Goal: Information Seeking & Learning: Learn about a topic

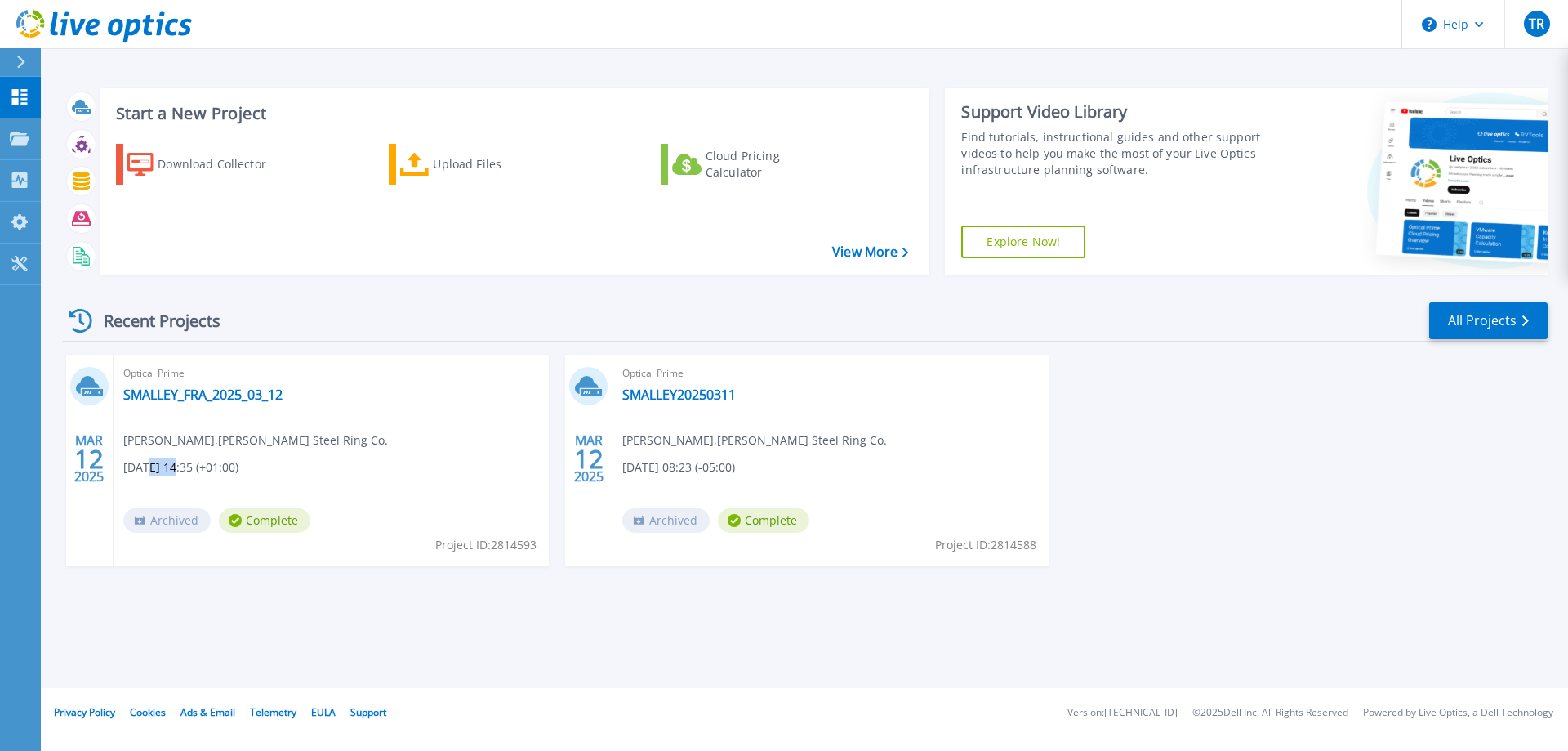
drag, startPoint x: 145, startPoint y: 470, endPoint x: 178, endPoint y: 469, distance: 33.0
click at [178, 469] on span "[DATE] 14:35 (+01:00)" at bounding box center [181, 467] width 115 height 18
drag, startPoint x: 640, startPoint y: 473, endPoint x: 662, endPoint y: 473, distance: 22.0
click at [238, 473] on span "03/12/2025, 08:23 (-05:00)" at bounding box center [181, 467] width 115 height 18
click at [218, 397] on link "SMALLEY_FRA_2025_03_12" at bounding box center [203, 394] width 160 height 16
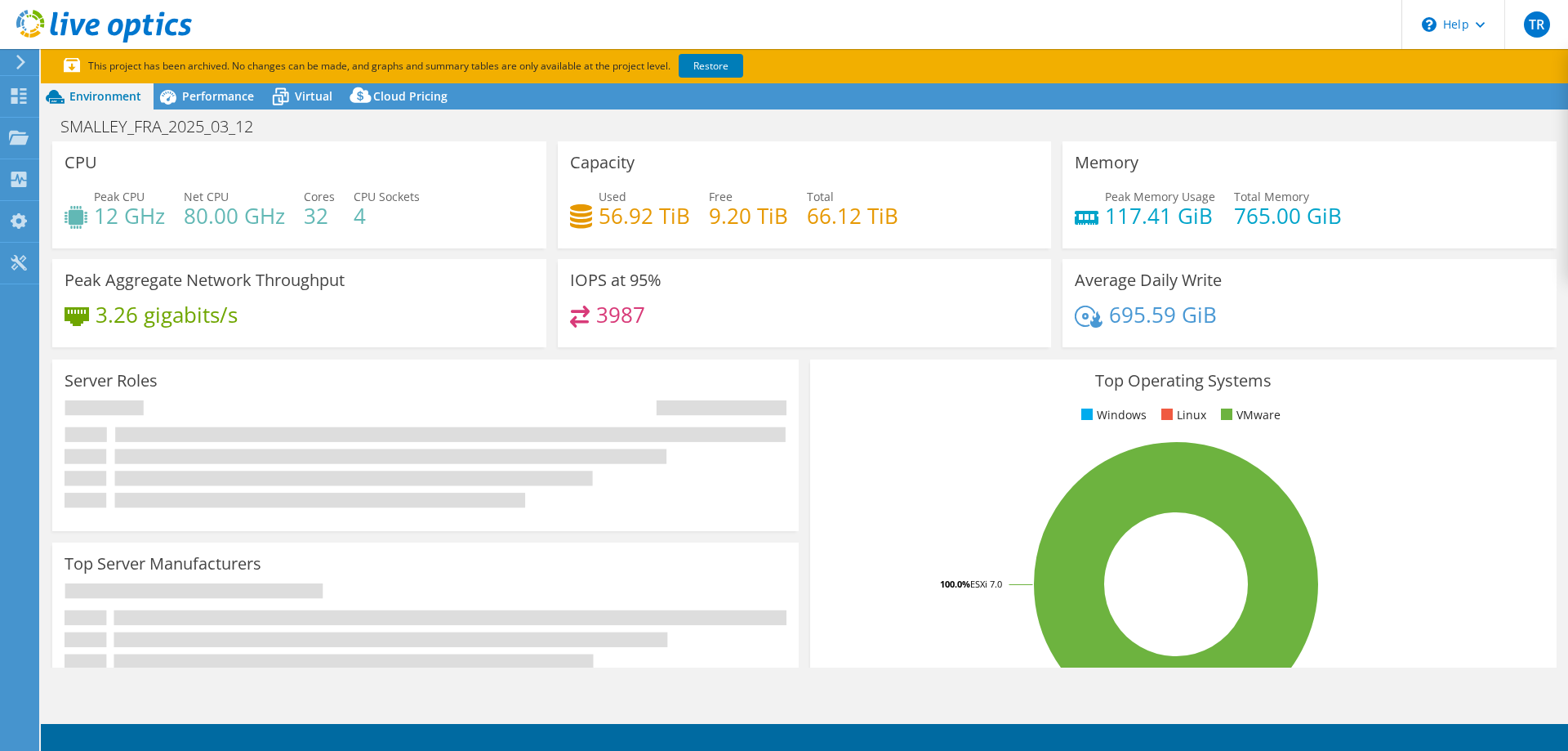
select select "USD"
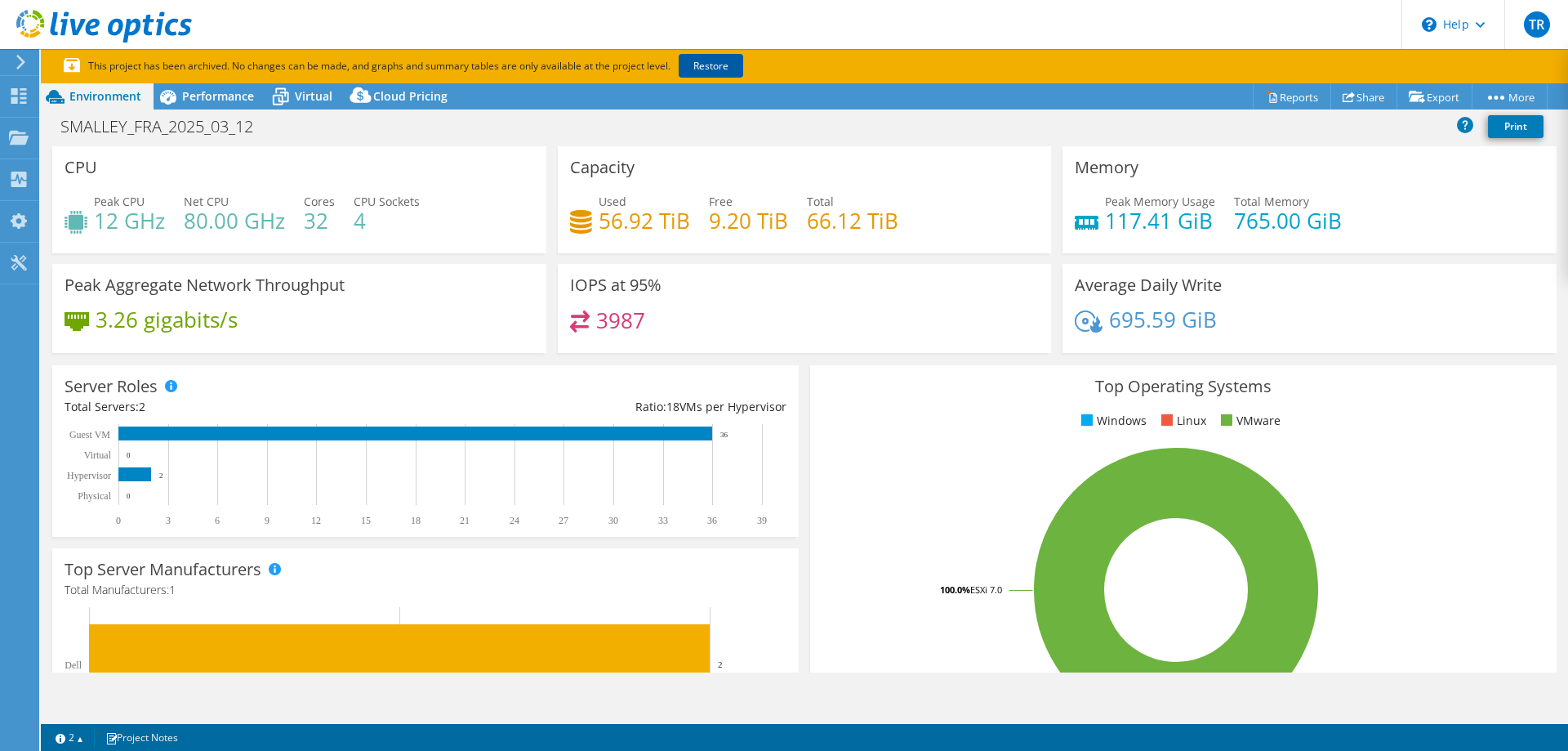
click at [697, 69] on link "Restore" at bounding box center [710, 66] width 64 height 24
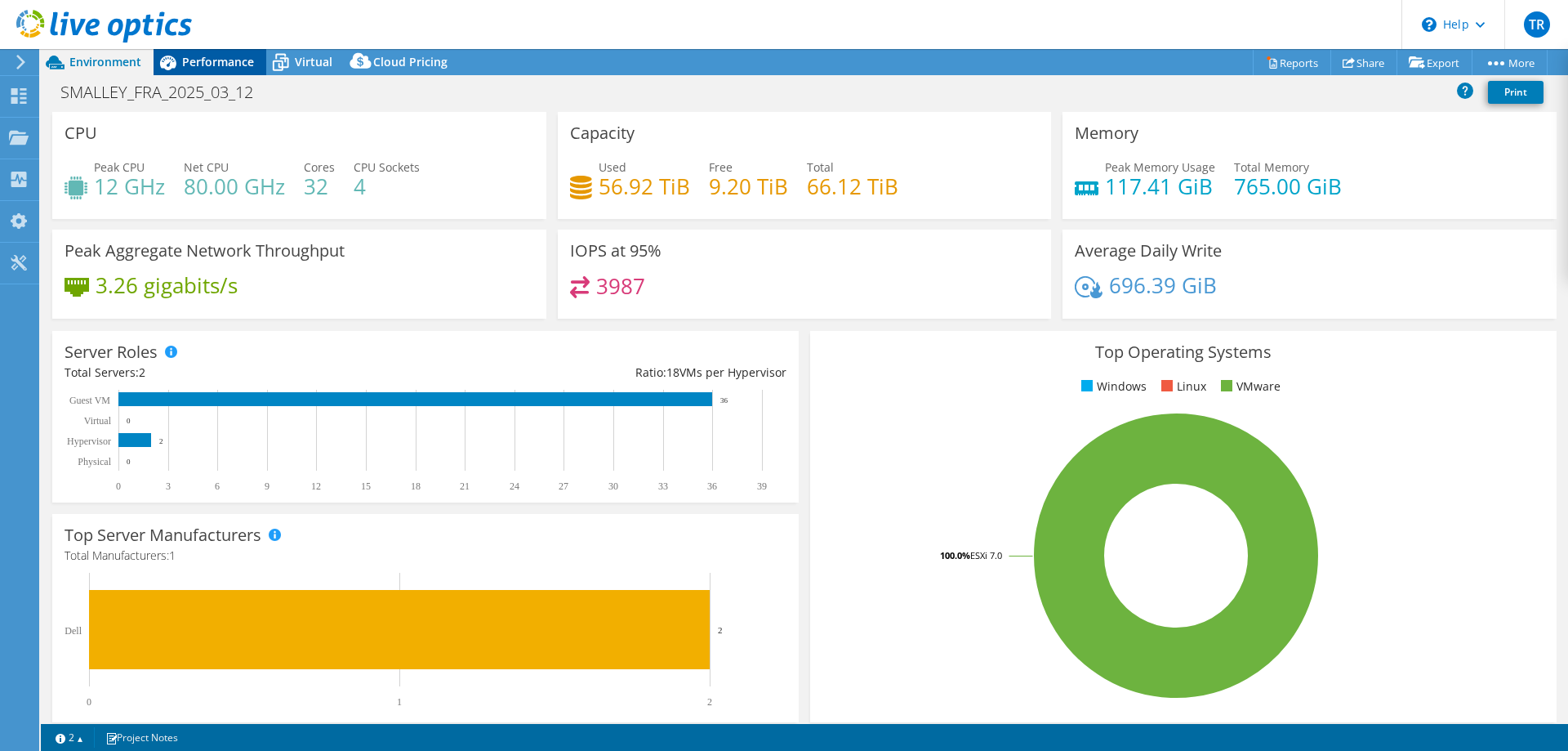
click at [219, 63] on span "Performance" at bounding box center [218, 62] width 72 height 15
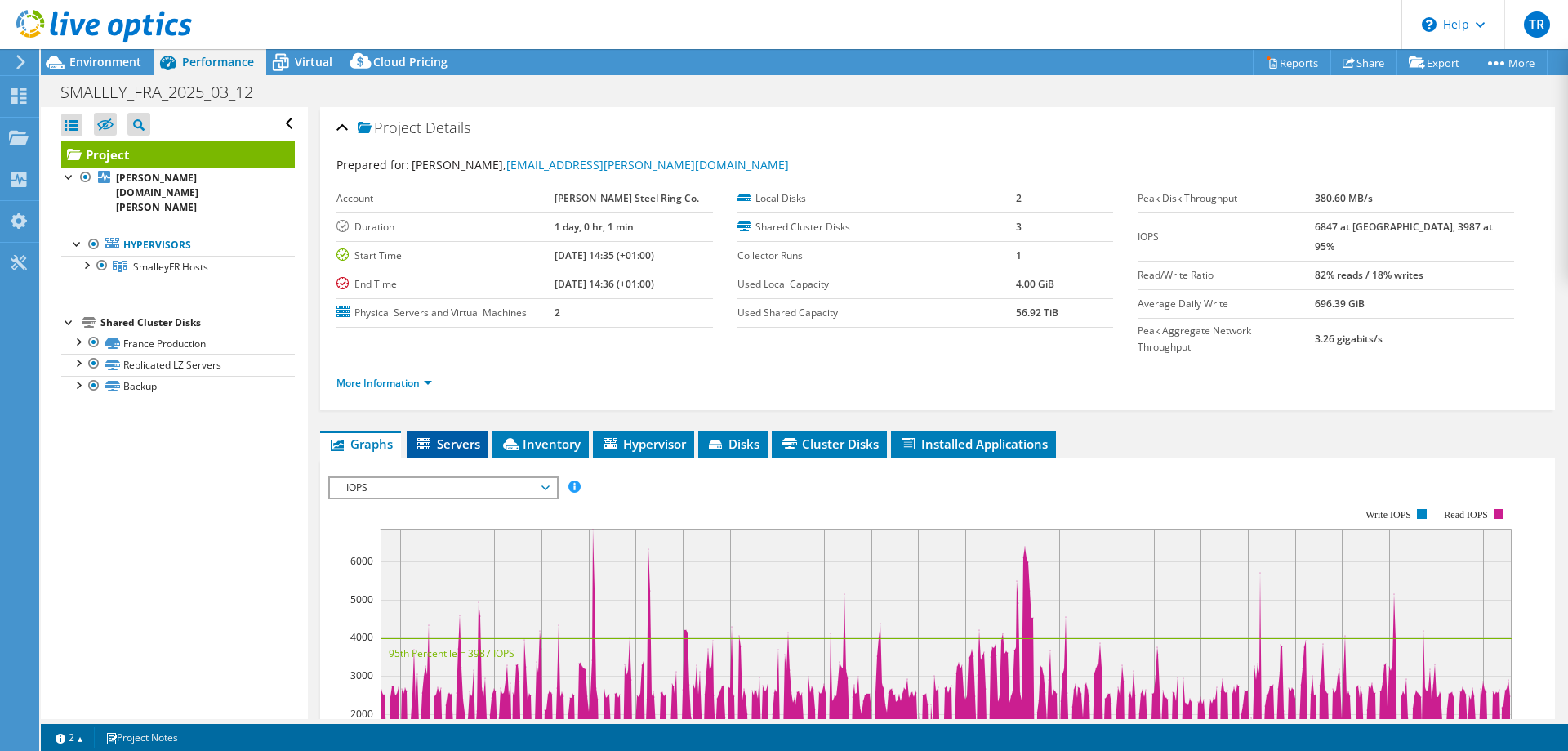
click at [453, 435] on span "Servers" at bounding box center [448, 443] width 65 height 16
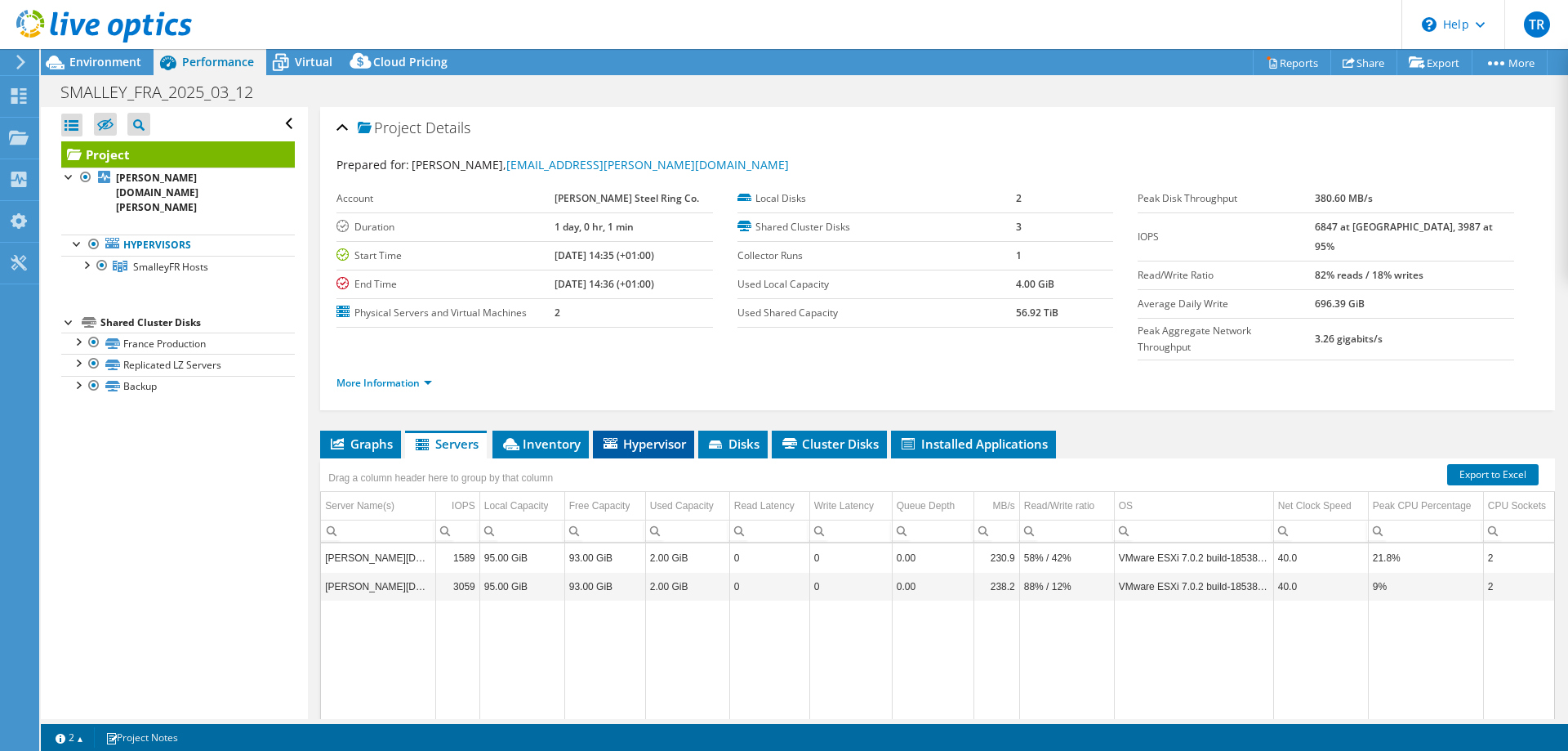
click at [642, 431] on li "Hypervisor" at bounding box center [643, 445] width 101 height 27
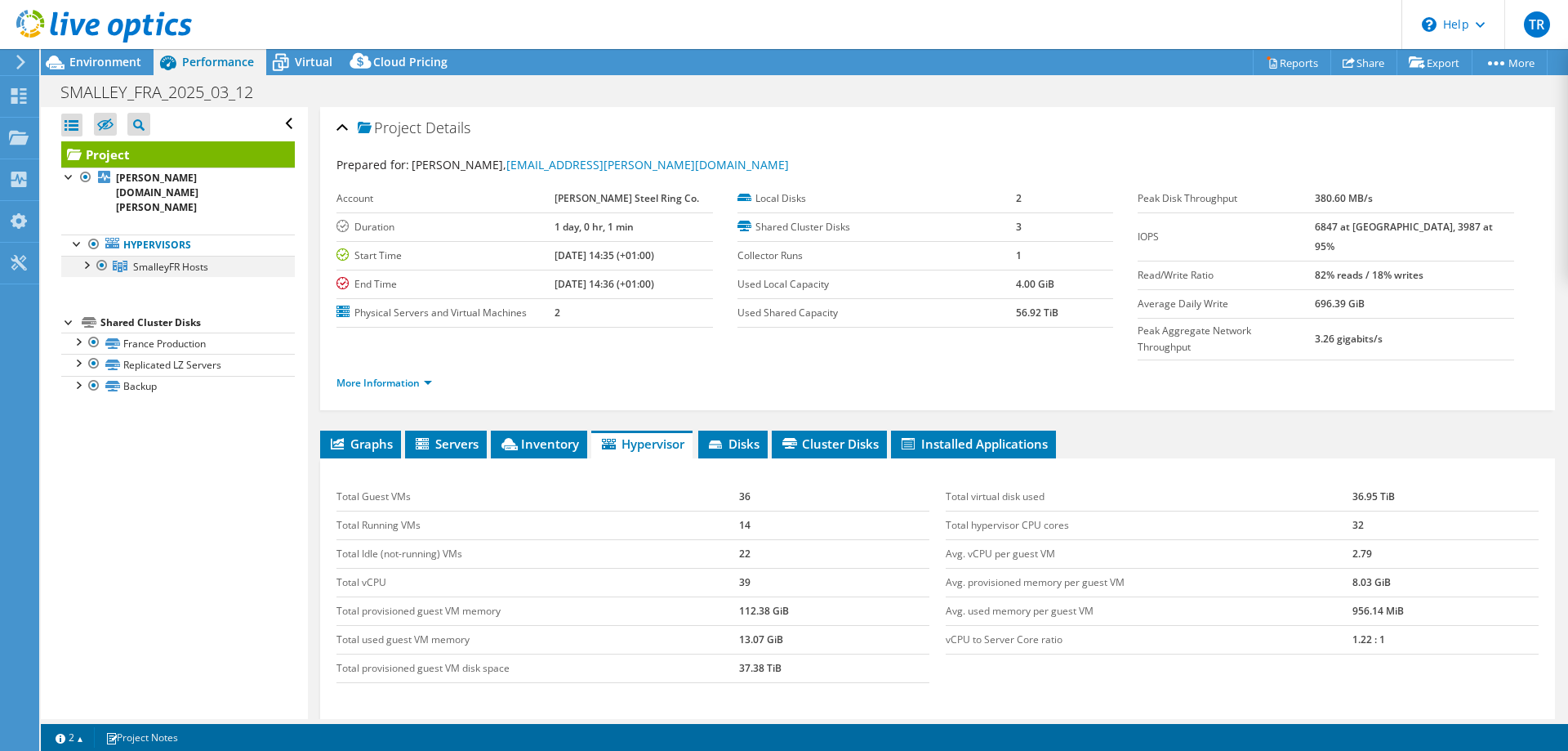
click at [85, 256] on div at bounding box center [85, 263] width 16 height 16
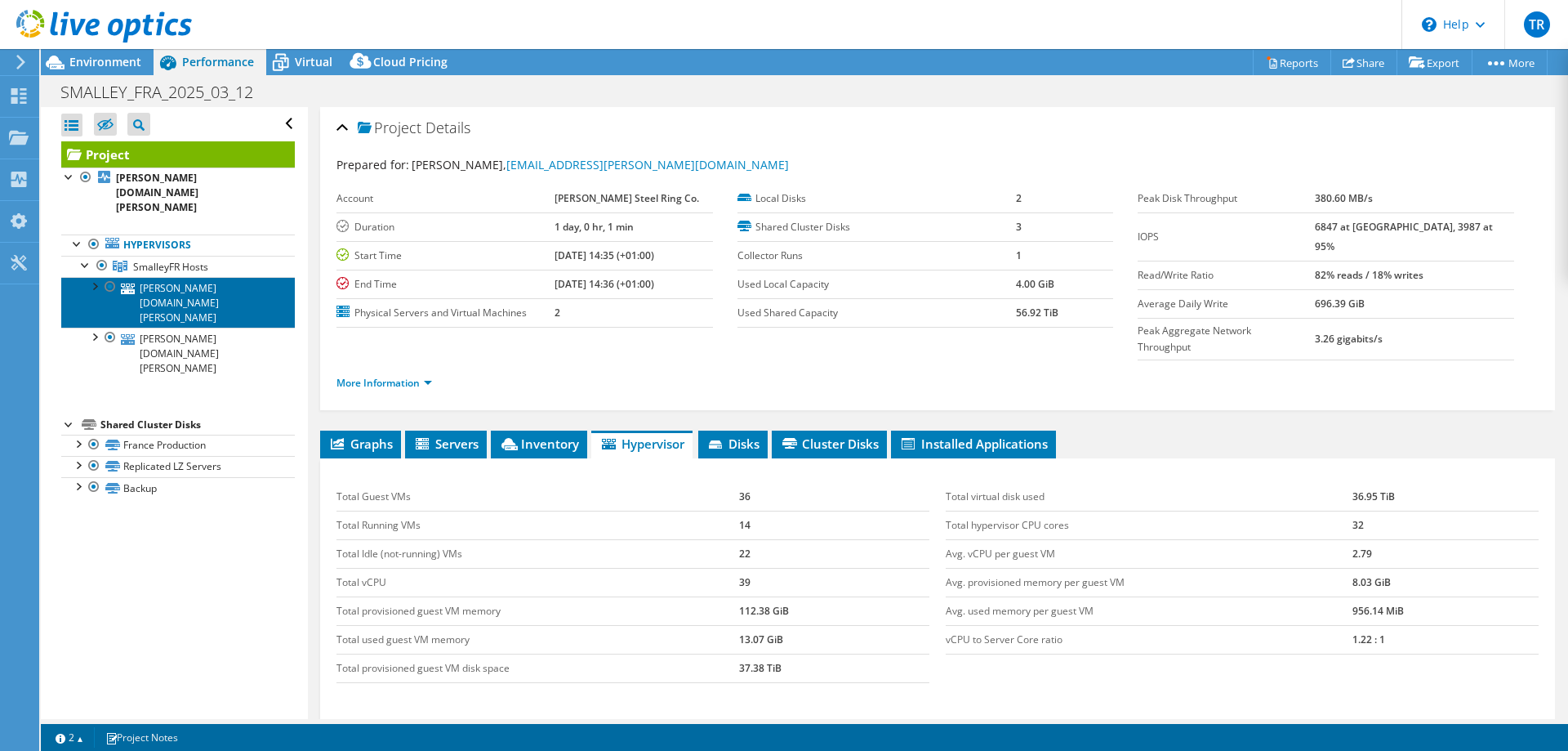
click at [177, 277] on link "[PERSON_NAME][DOMAIN_NAME][PERSON_NAME]" at bounding box center [178, 302] width 233 height 51
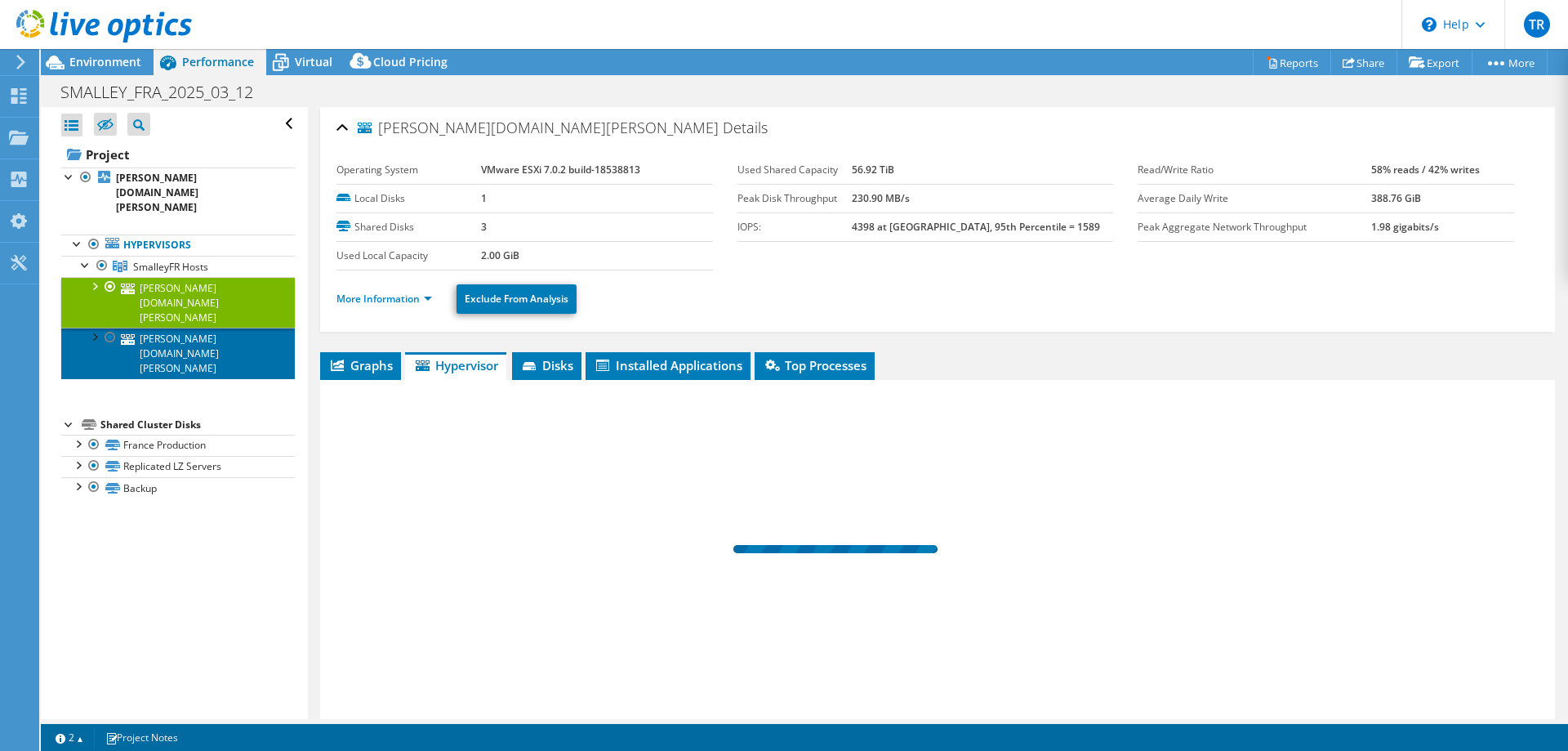
click at [175, 328] on link "[PERSON_NAME][DOMAIN_NAME][PERSON_NAME]" at bounding box center [178, 353] width 233 height 51
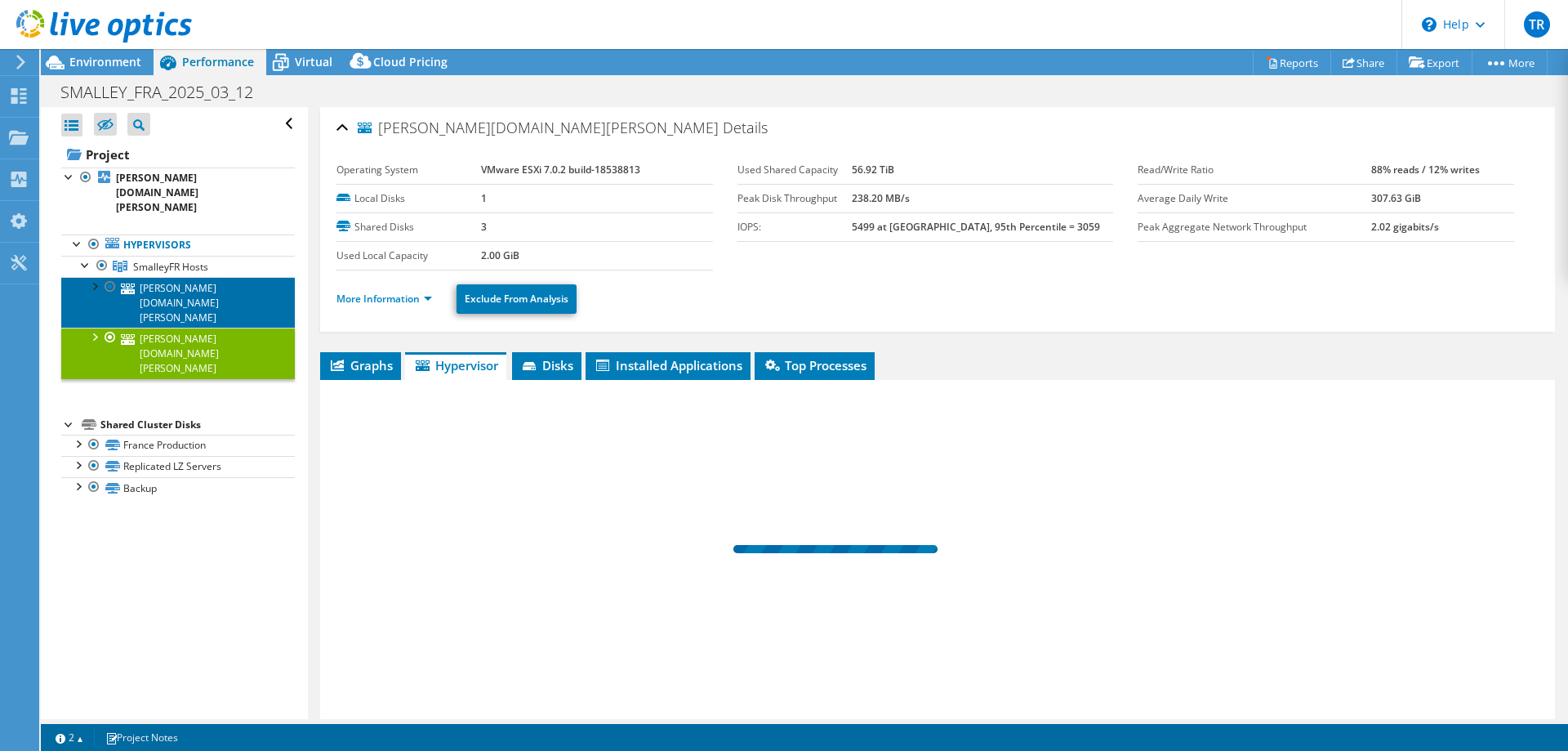
click at [162, 277] on link "[PERSON_NAME][DOMAIN_NAME][PERSON_NAME]" at bounding box center [178, 302] width 233 height 51
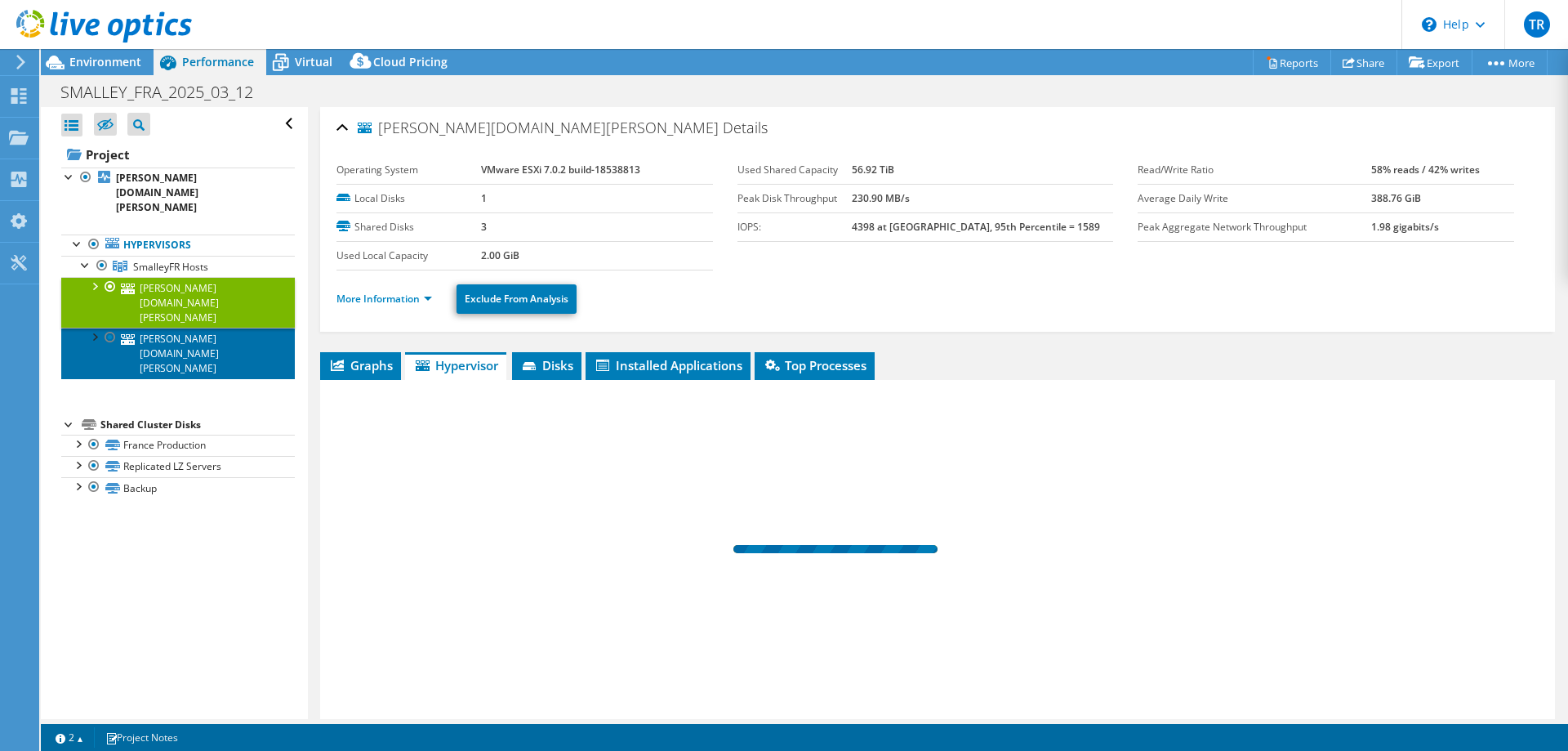
click at [160, 328] on link "[PERSON_NAME][DOMAIN_NAME][PERSON_NAME]" at bounding box center [178, 353] width 233 height 51
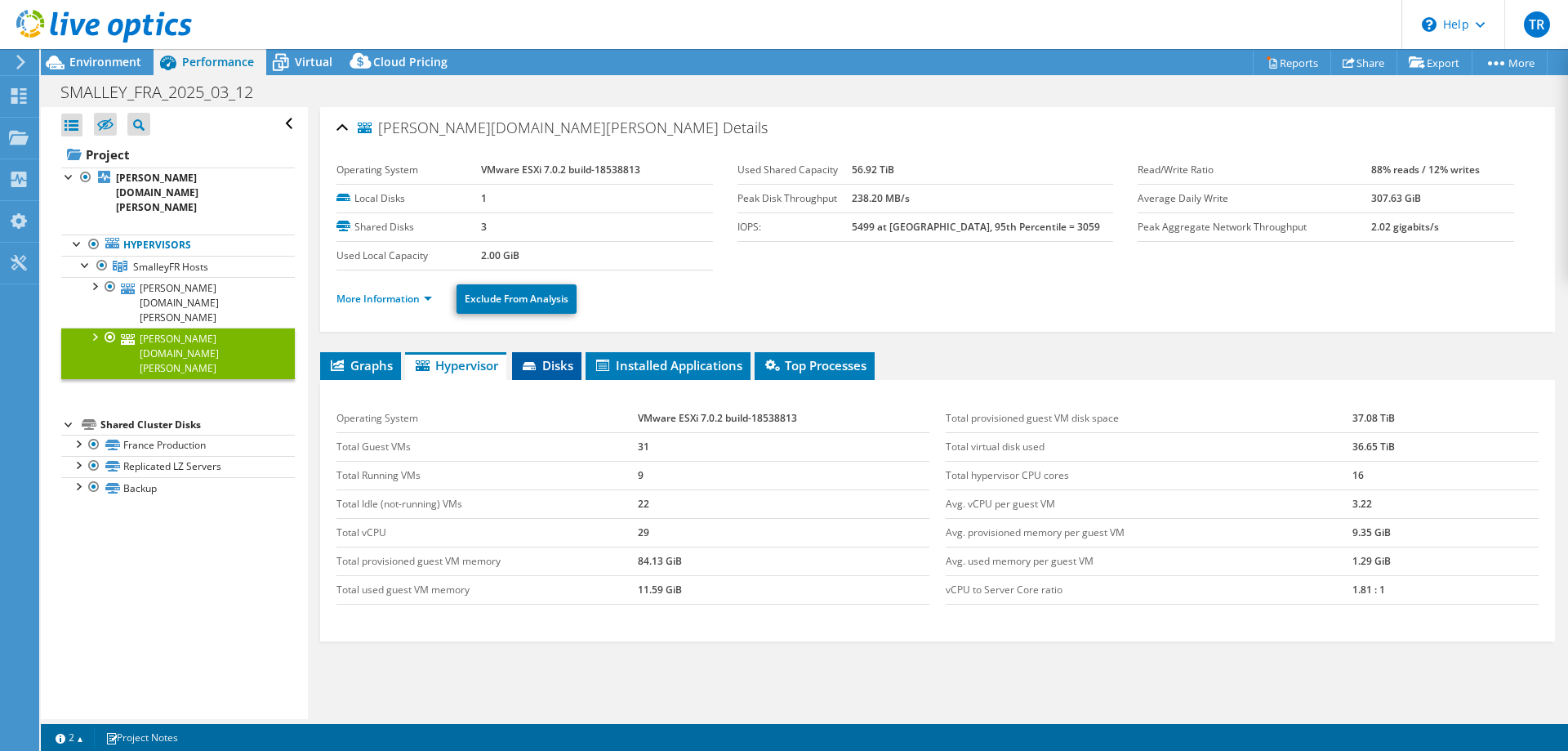
click at [547, 370] on span "Disks" at bounding box center [546, 365] width 53 height 16
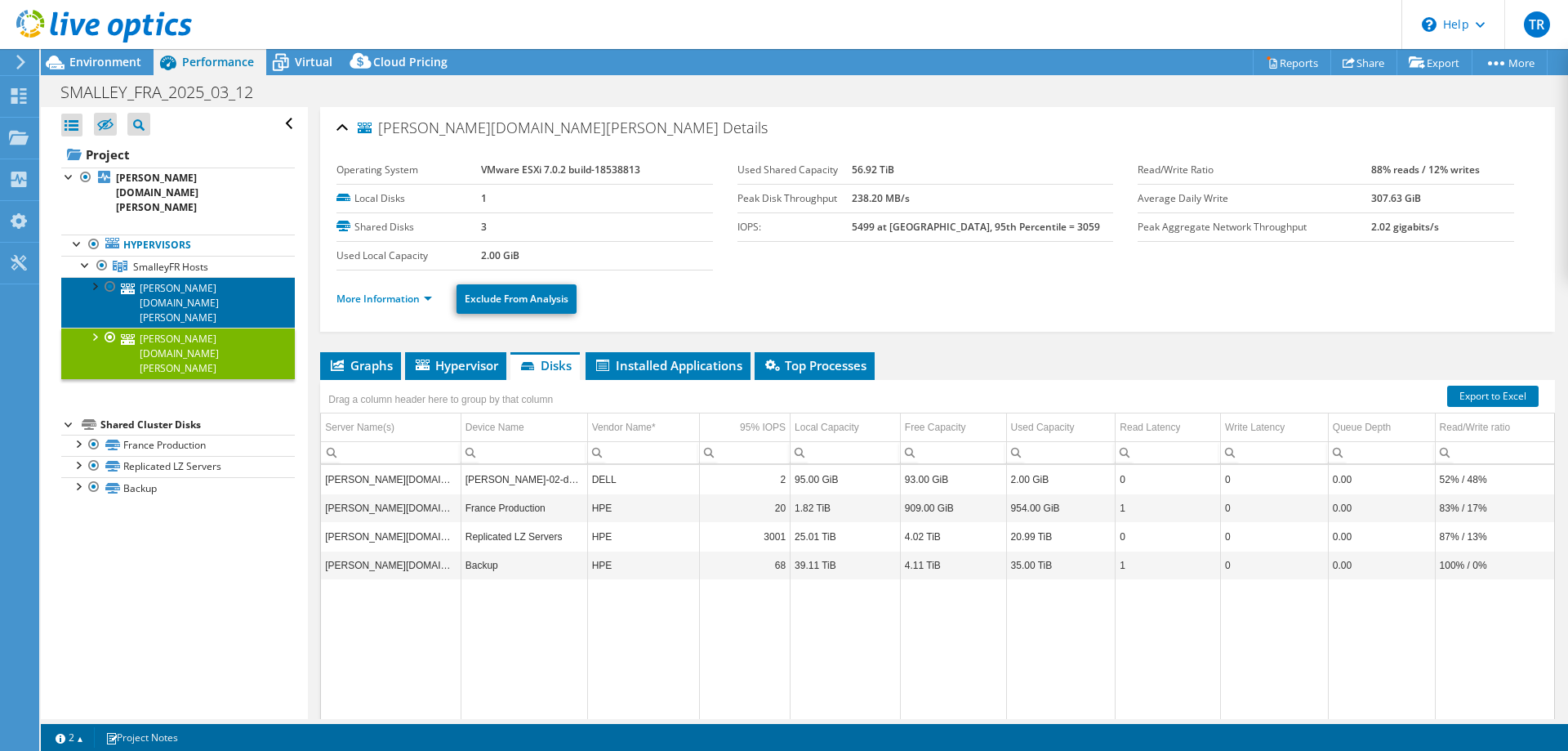
click at [178, 277] on link "[PERSON_NAME][DOMAIN_NAME][PERSON_NAME]" at bounding box center [178, 302] width 233 height 51
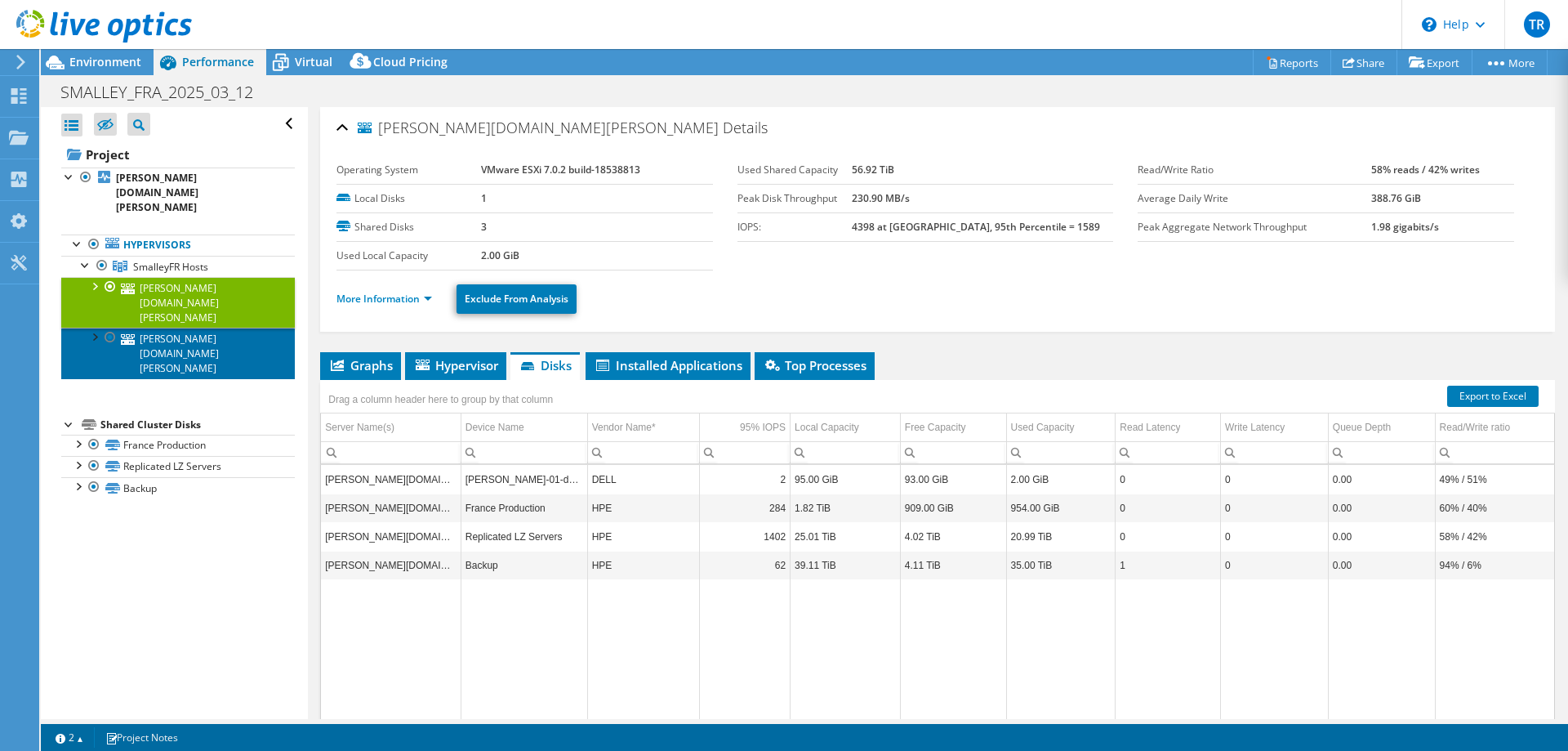
click at [172, 328] on link "[PERSON_NAME][DOMAIN_NAME][PERSON_NAME]" at bounding box center [178, 353] width 233 height 51
